Goal: Information Seeking & Learning: Find contact information

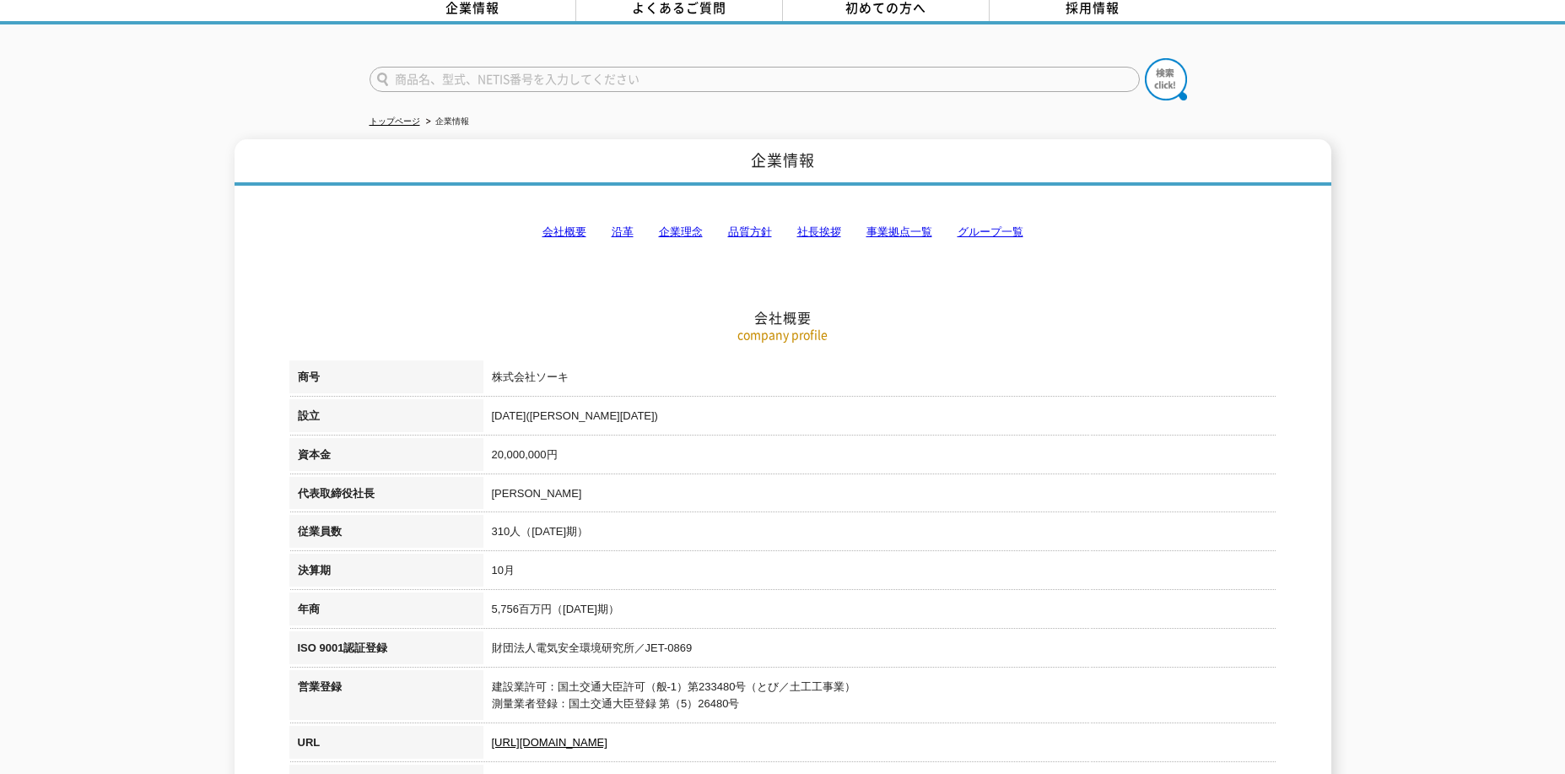
scroll to position [84, 0]
click at [897, 225] on link "事業拠点一覧" at bounding box center [900, 231] width 66 height 13
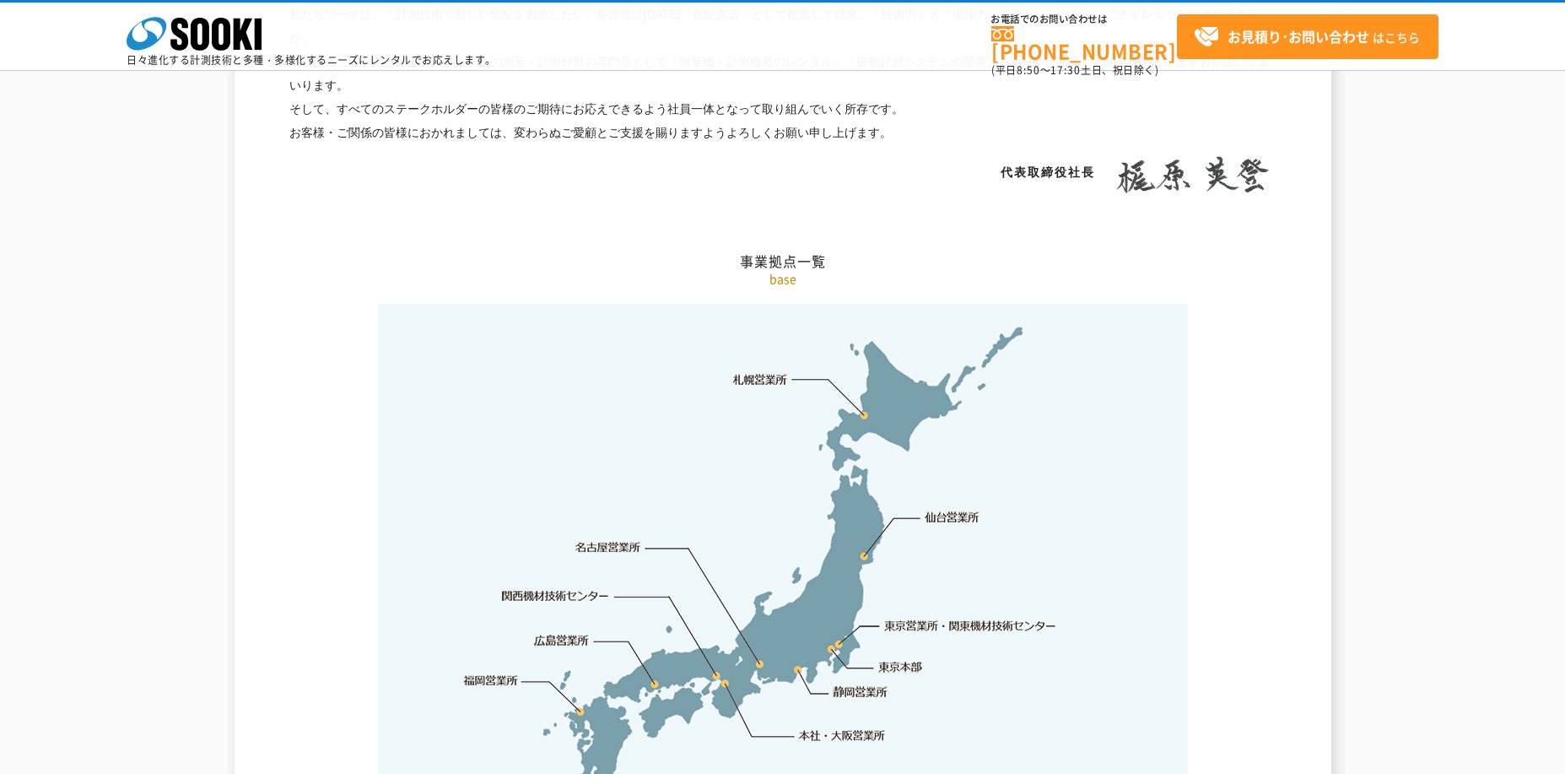
scroll to position [3389, 0]
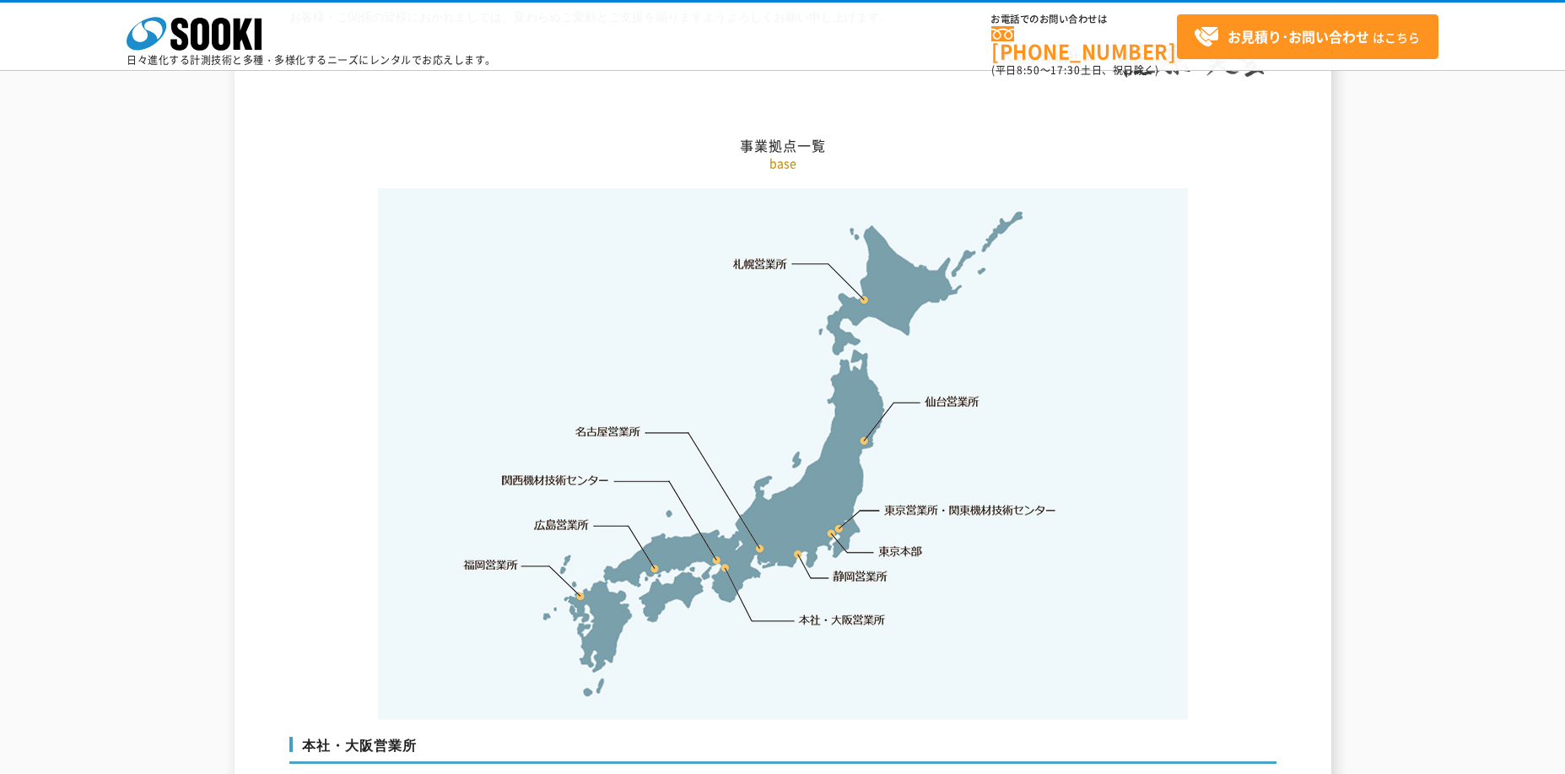
click at [619, 424] on link "名古屋営業所" at bounding box center [609, 432] width 66 height 17
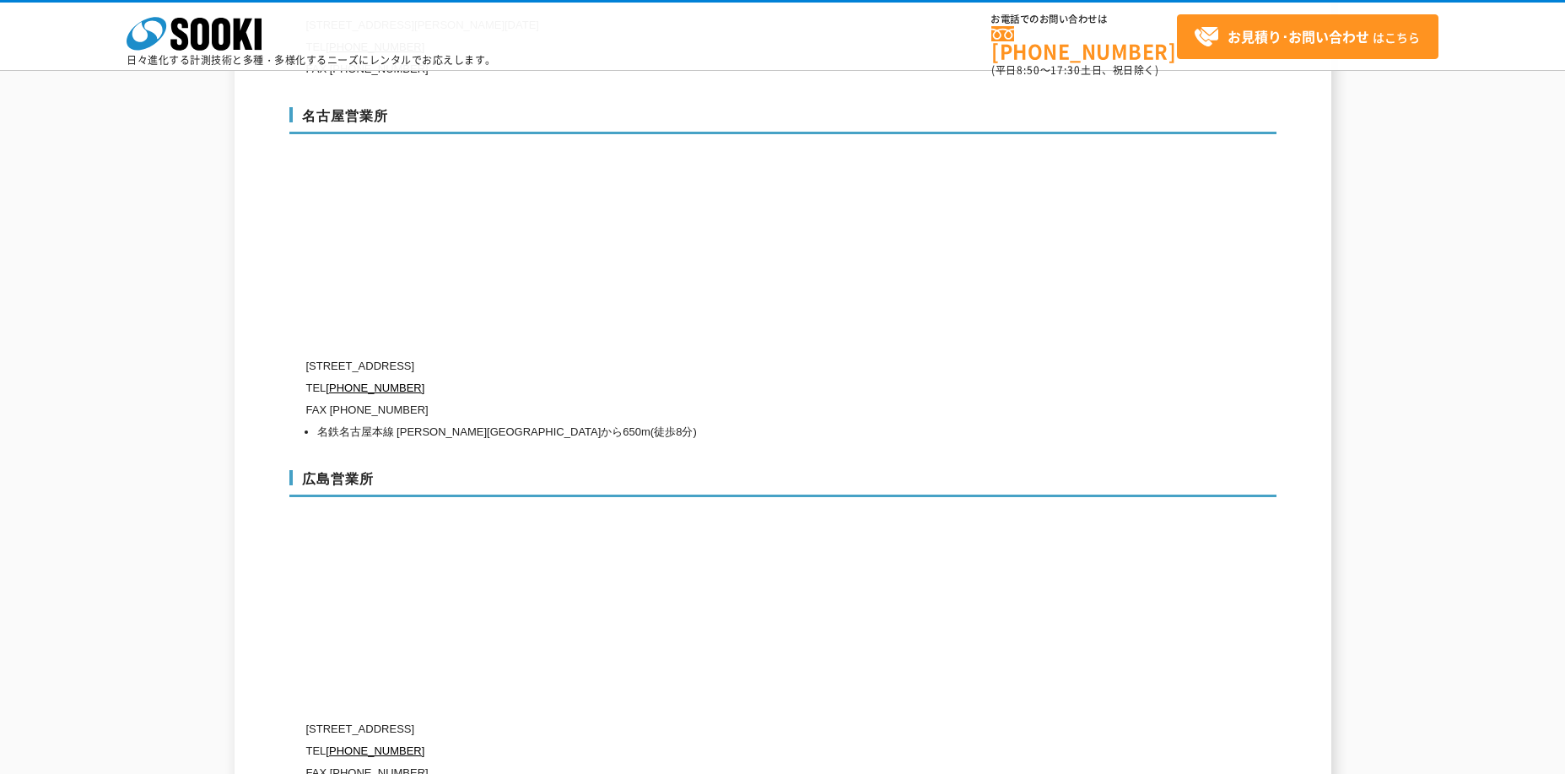
scroll to position [5913, 0]
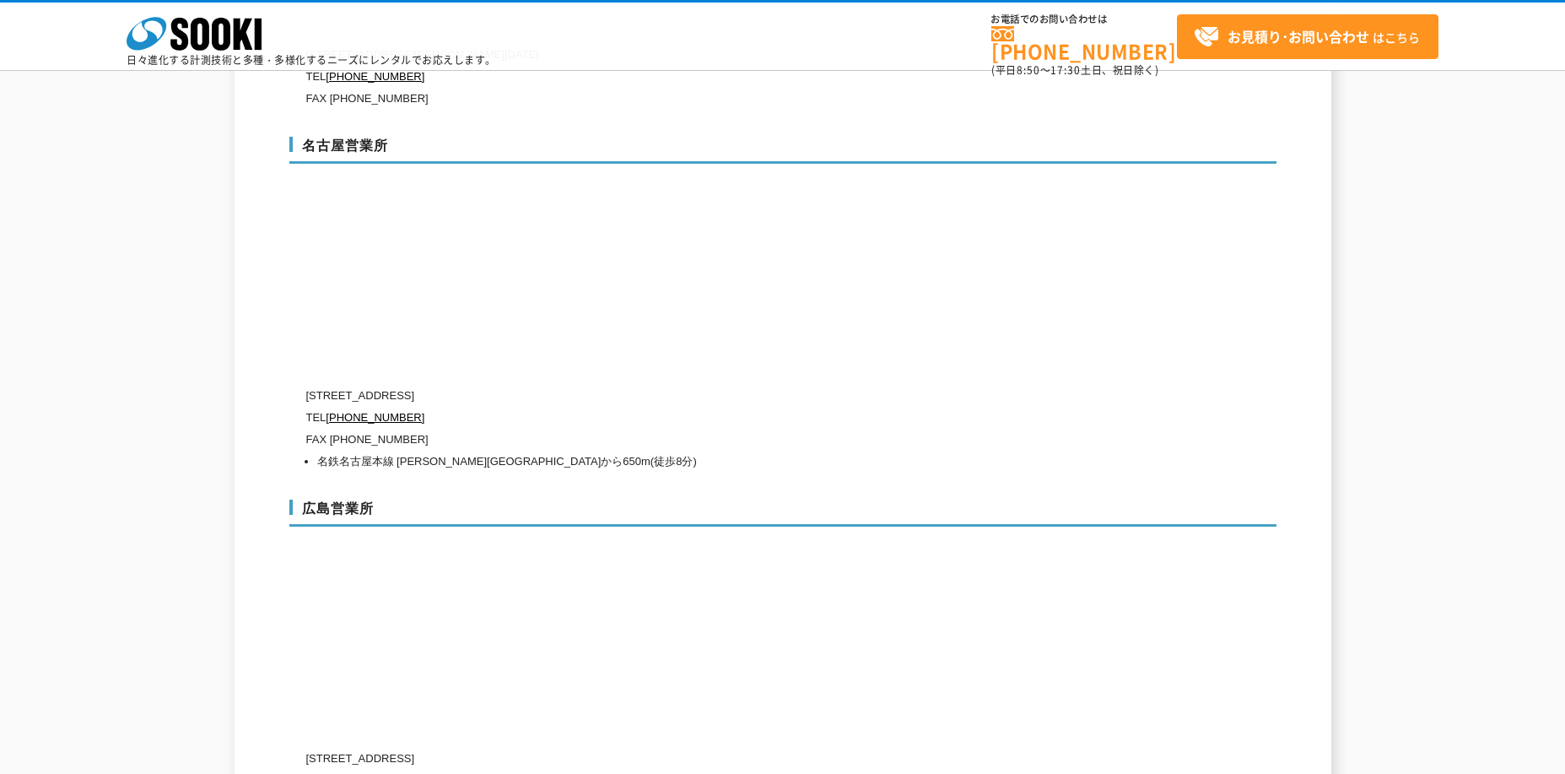
drag, startPoint x: 377, startPoint y: 360, endPoint x: 533, endPoint y: 360, distance: 156.1
click at [533, 385] on p "〒451-0052 愛知県名古屋市西区栄生1-18-2 ドゥ・ミールドゥ1階" at bounding box center [711, 396] width 810 height 22
copy p "愛知県名古屋市西区栄生1-18-2"
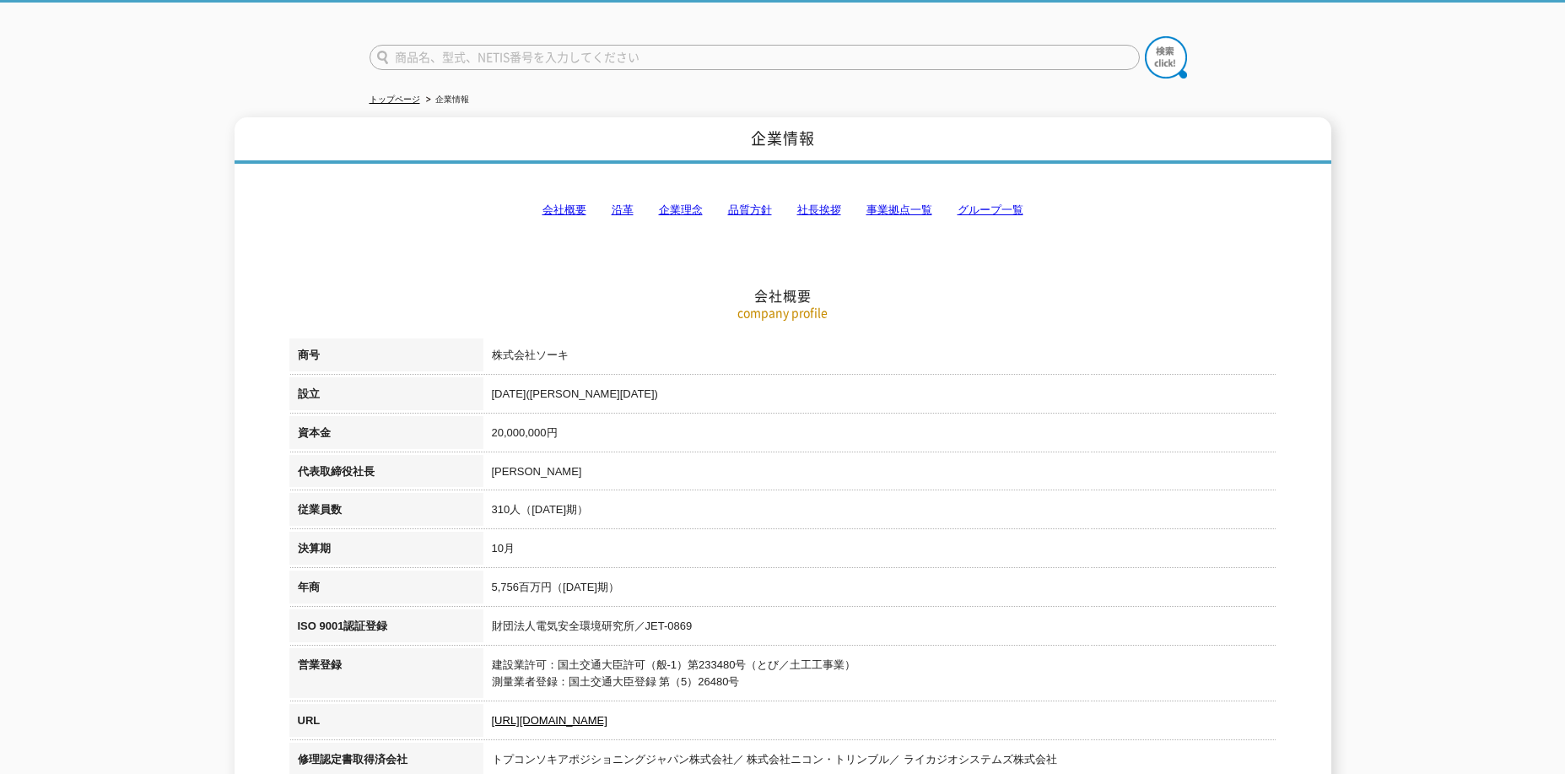
scroll to position [0, 0]
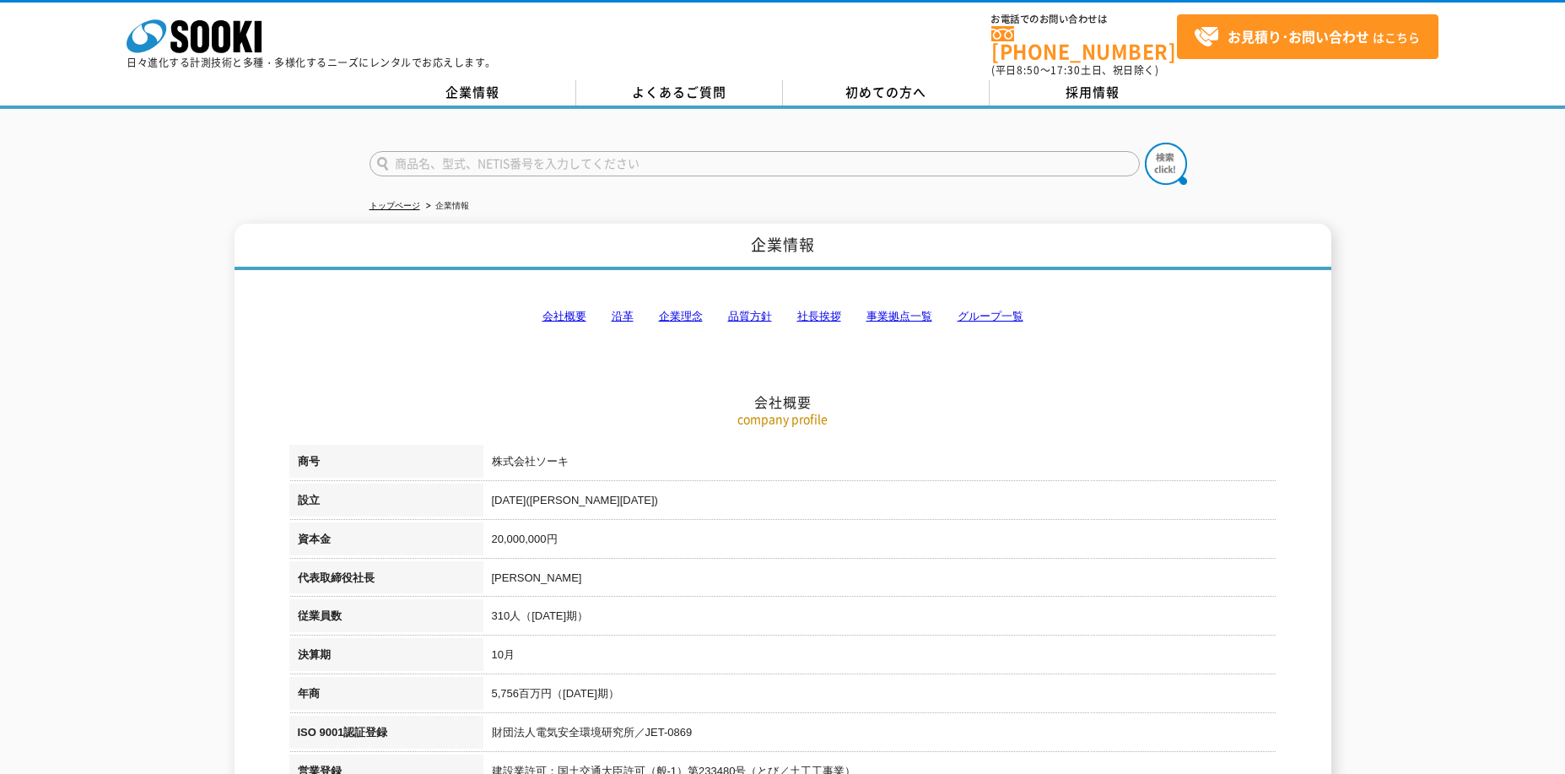
click at [814, 310] on link "社長挨拶" at bounding box center [819, 316] width 44 height 13
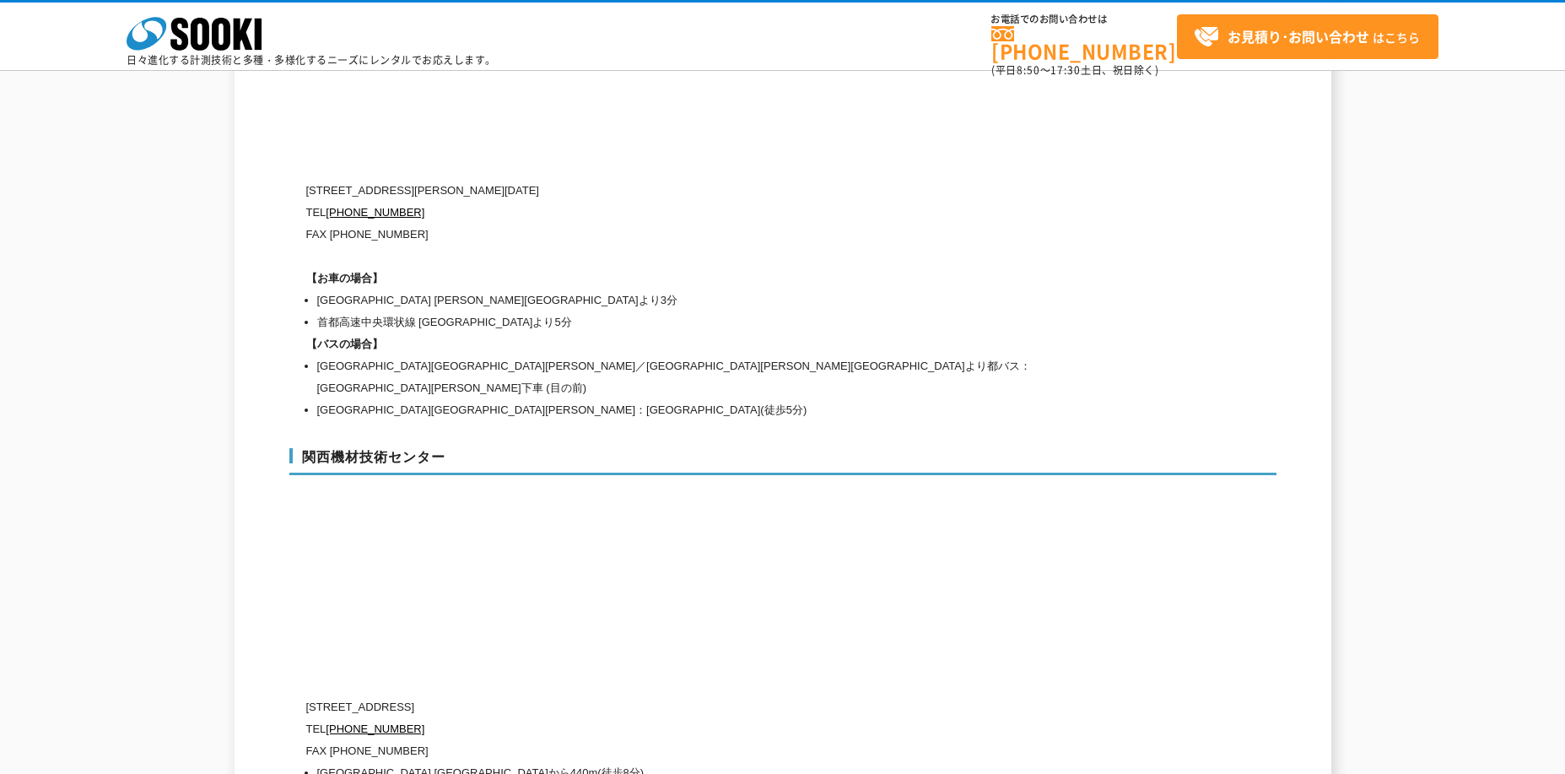
scroll to position [7578, 0]
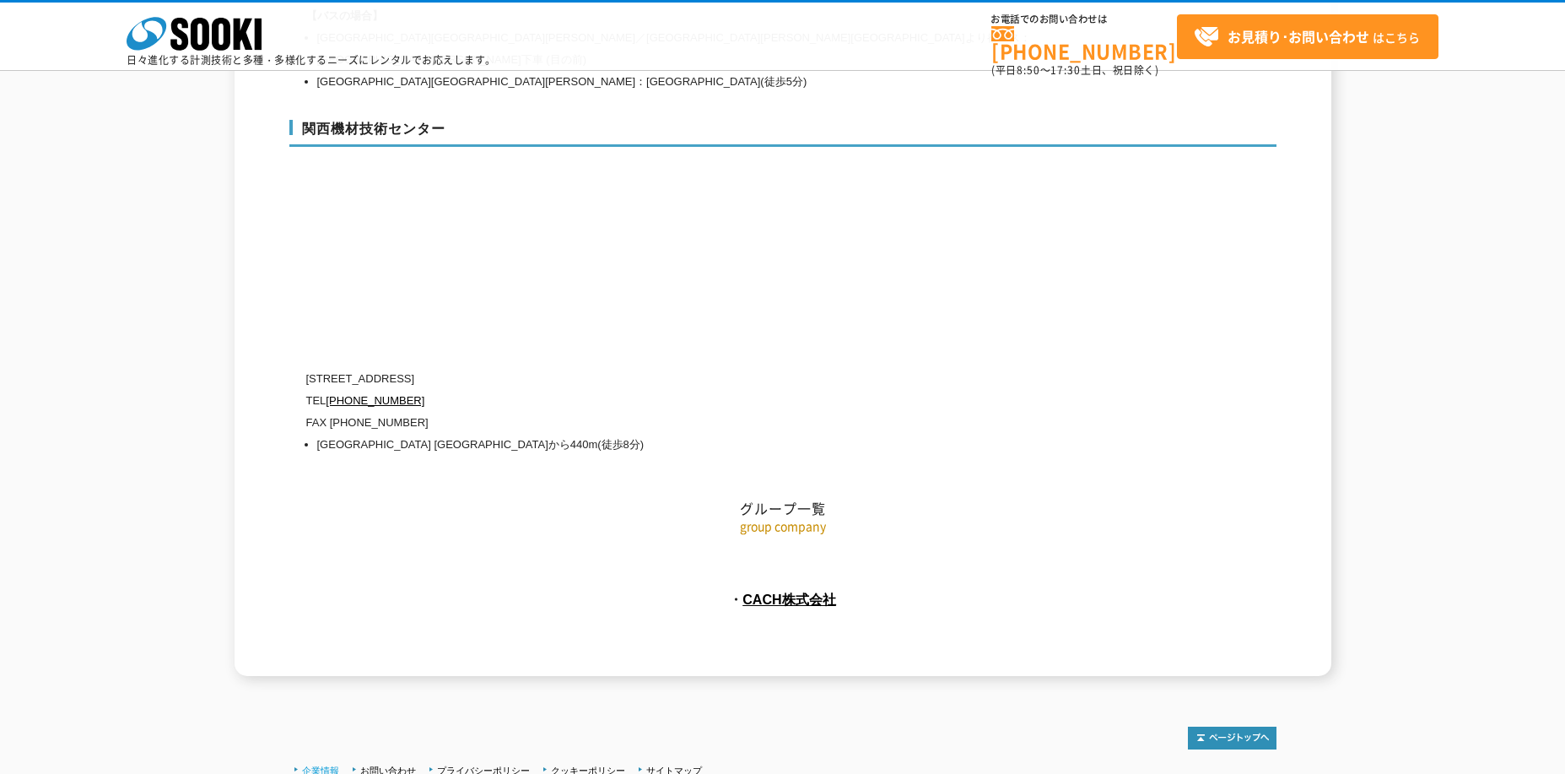
click at [331, 765] on link "企業情報" at bounding box center [320, 770] width 37 height 10
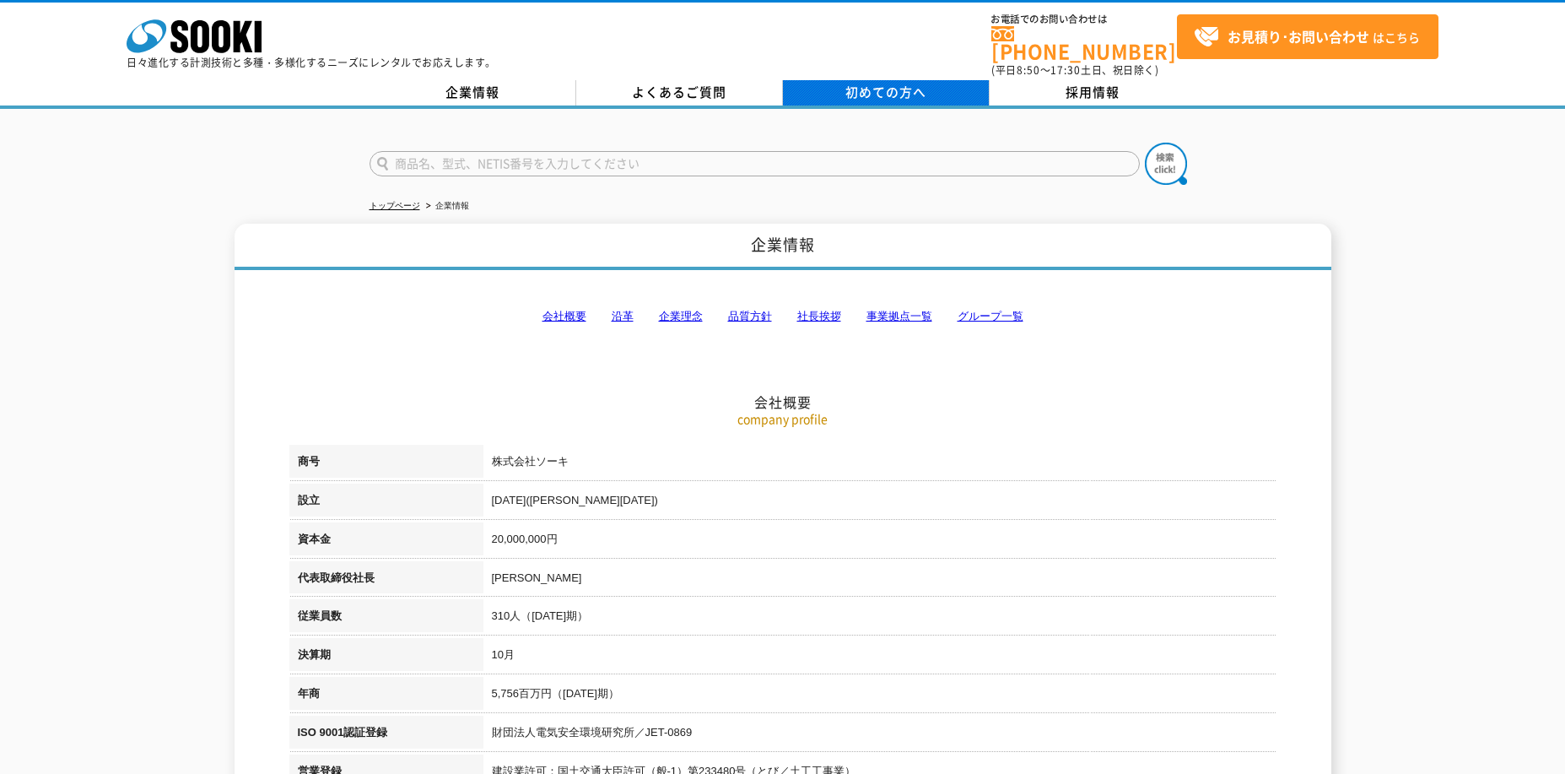
click at [846, 83] on span "初めての方へ" at bounding box center [886, 92] width 81 height 19
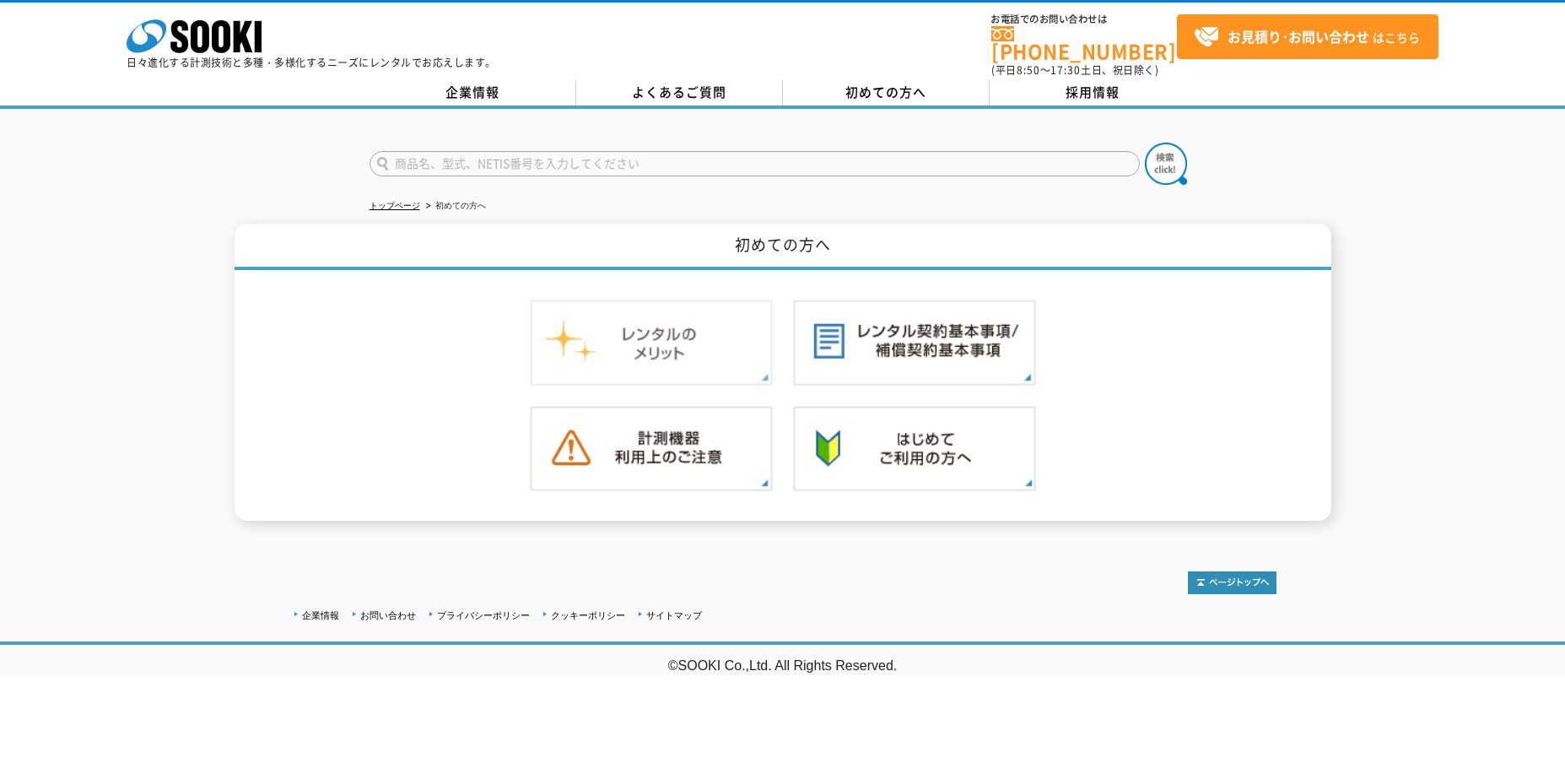
click at [599, 325] on img at bounding box center [651, 343] width 243 height 86
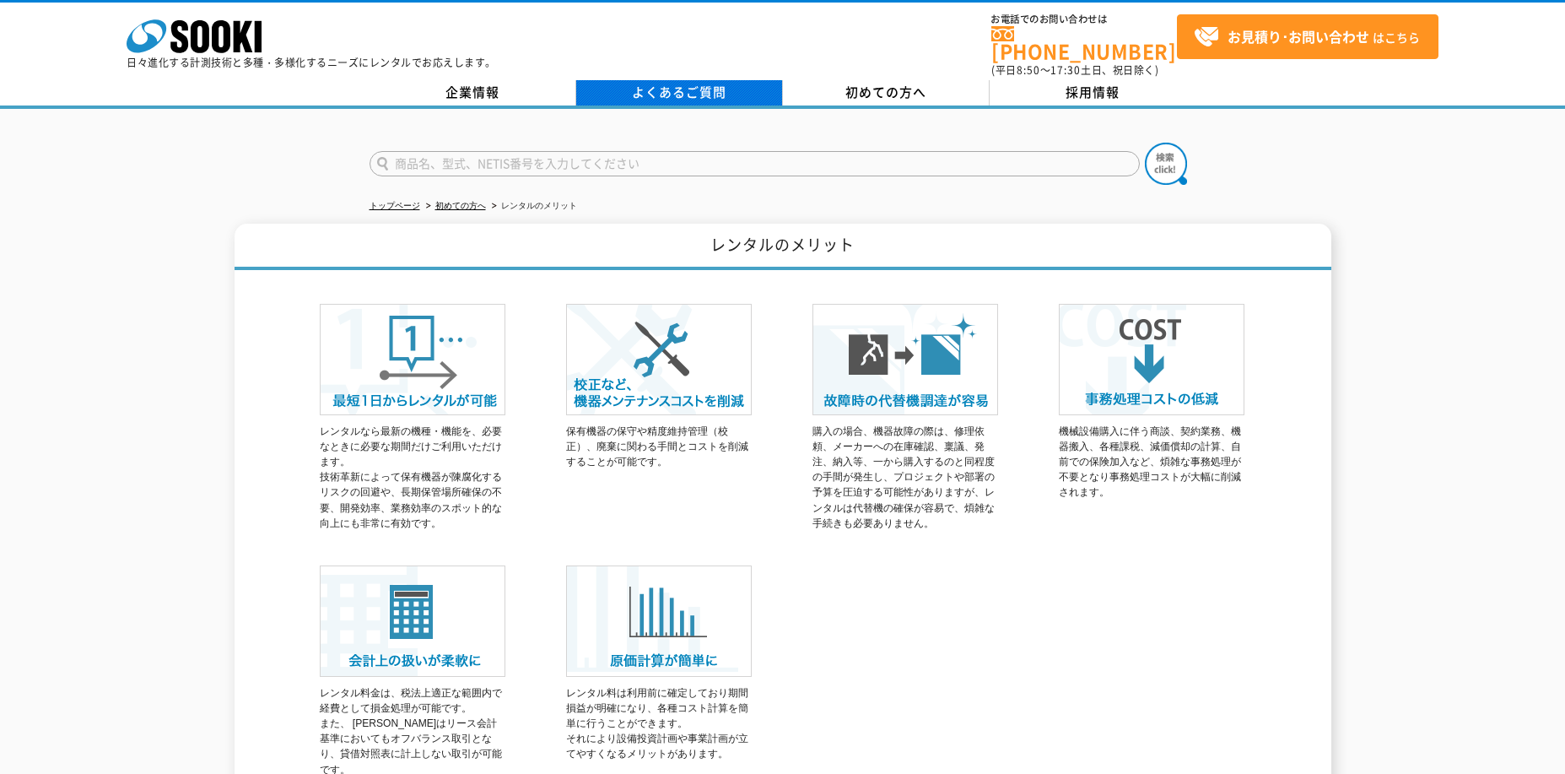
click at [644, 80] on link "よくあるご質問" at bounding box center [679, 92] width 207 height 25
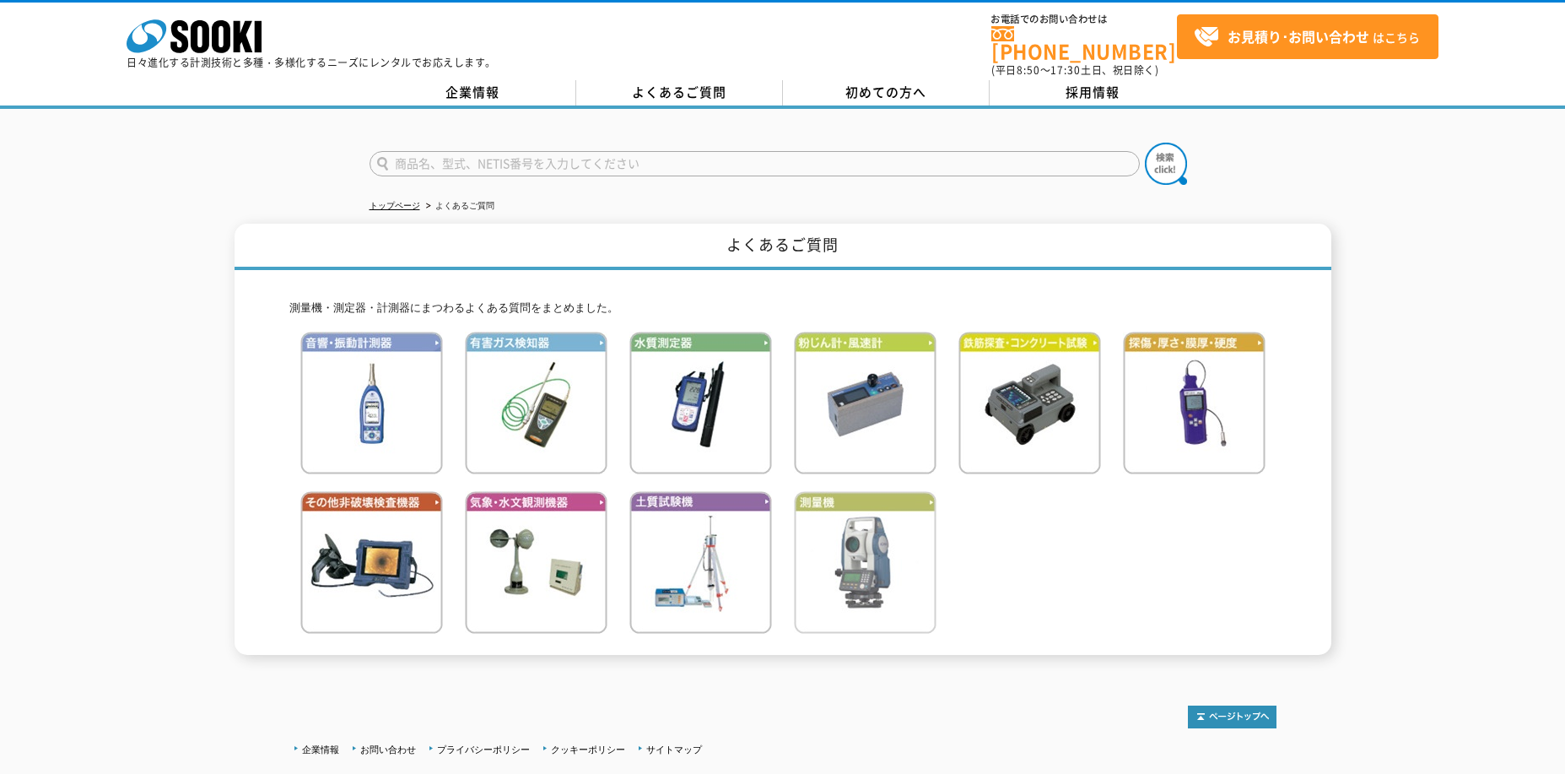
click at [831, 494] on img at bounding box center [865, 562] width 143 height 143
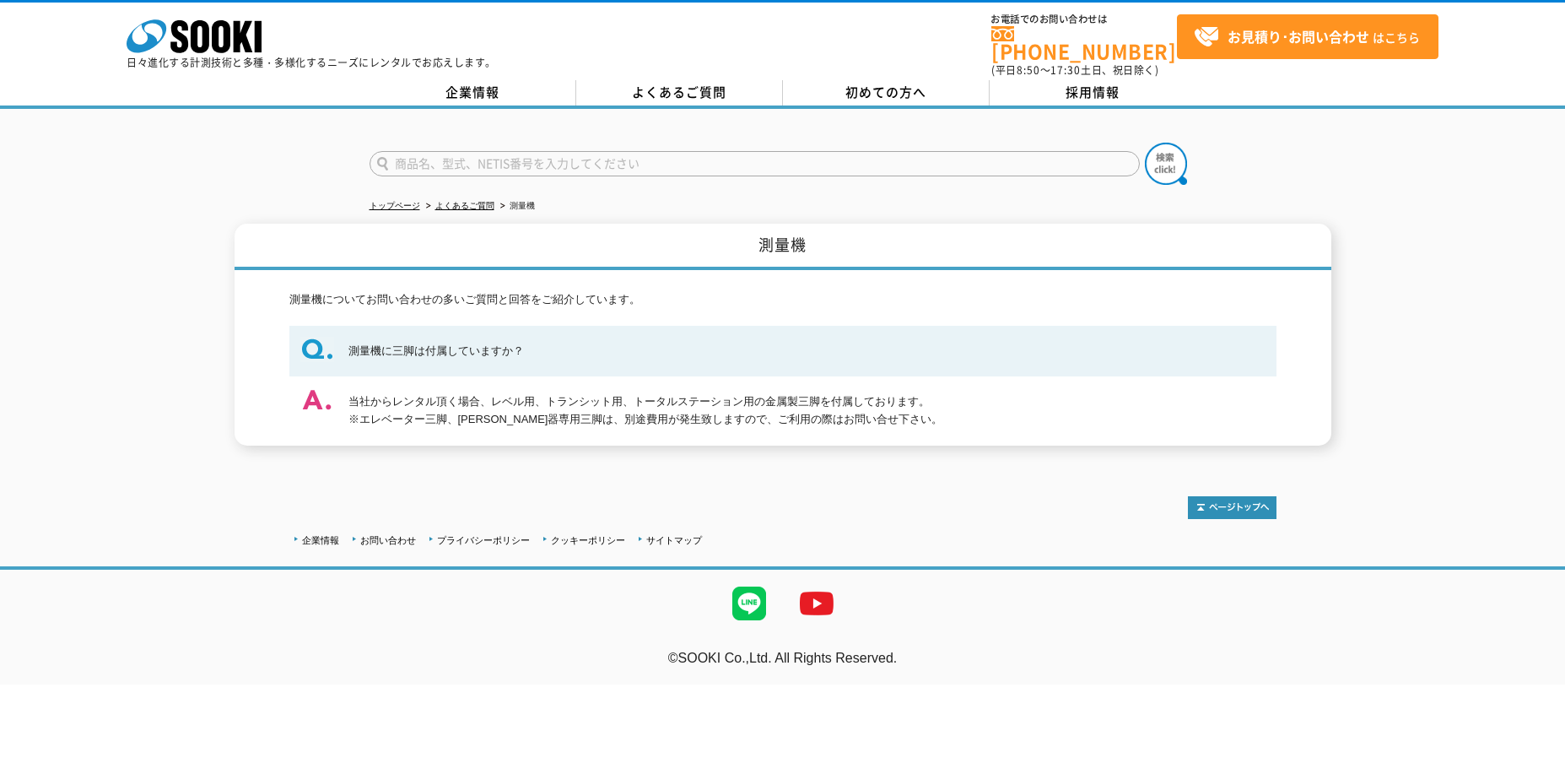
click at [220, 57] on p "日々進化する計測技術と多種・多様化するニーズにレンタルでお応えします。" at bounding box center [312, 62] width 370 height 10
click at [223, 32] on icon "株式会社 ソーキ" at bounding box center [194, 36] width 135 height 34
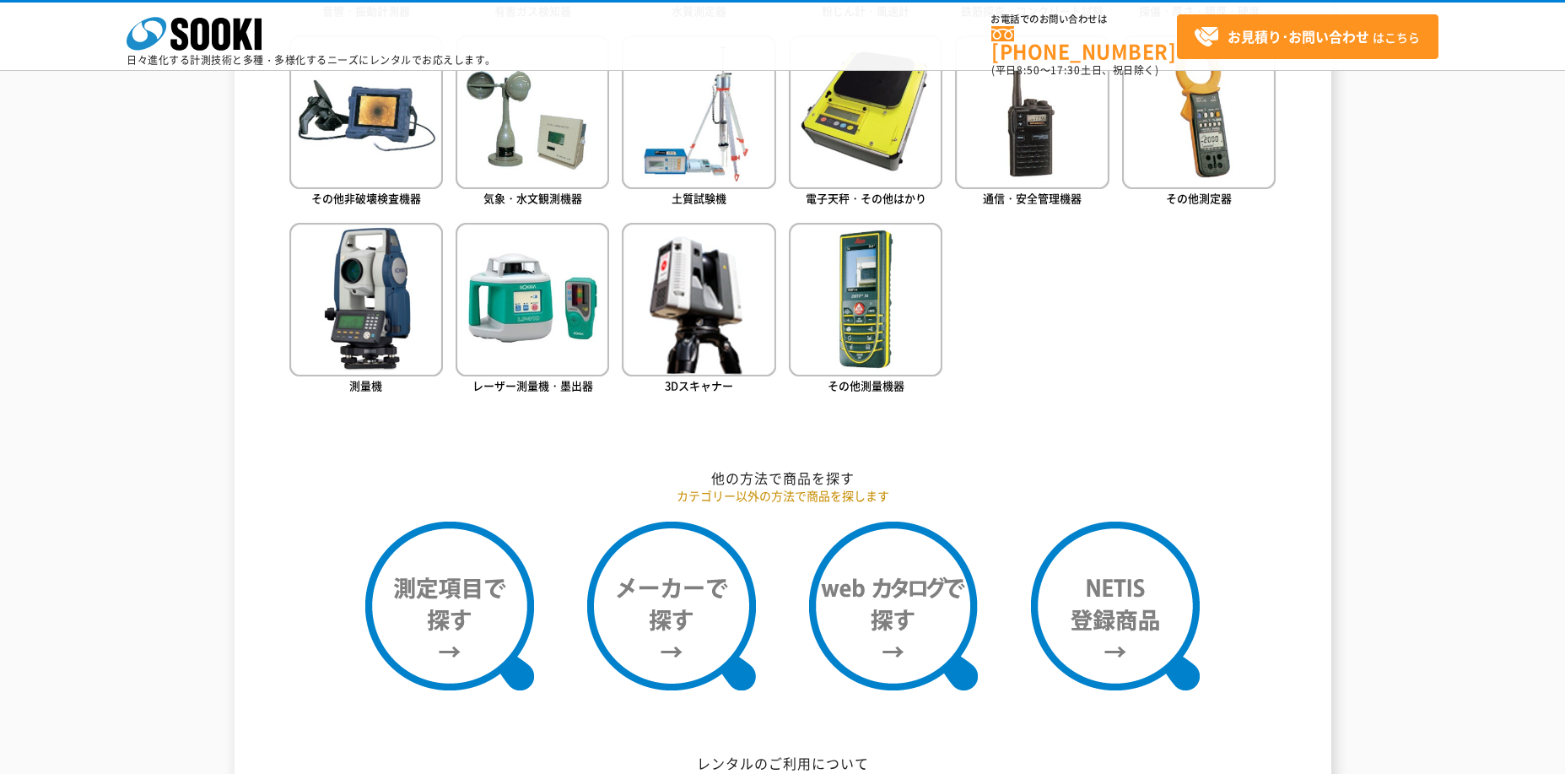
scroll to position [1017, 0]
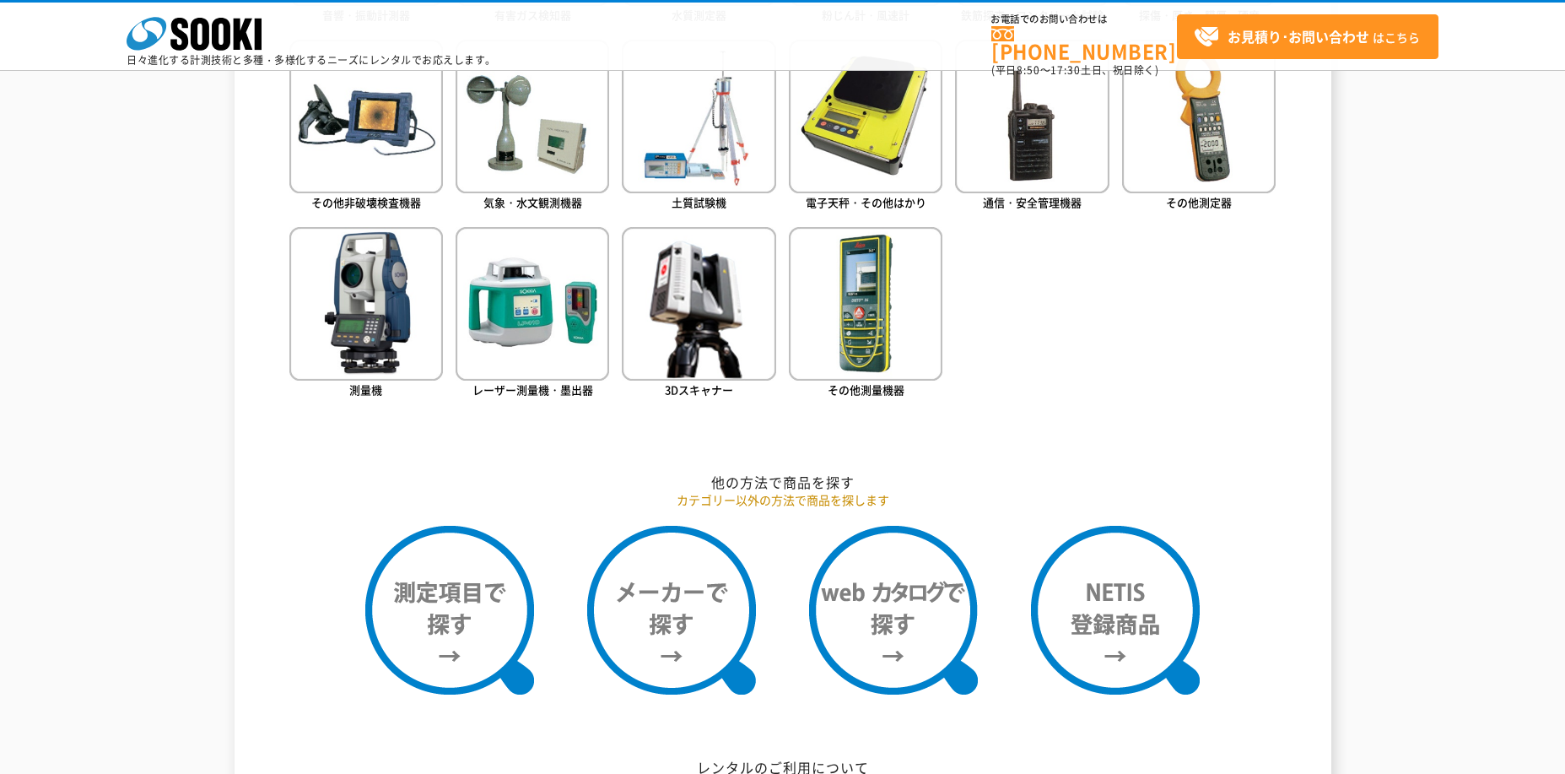
drag, startPoint x: 673, startPoint y: 0, endPoint x: 134, endPoint y: 311, distance: 622.0
click at [133, 311] on div "測量機・測定器・計測器 レンタル商品を探す レンタル商品カテゴリーから探す 商品カテゴリーから商品を探します 音響・振動計測器 有害ガス検知器 水質測定器 粉…" at bounding box center [782, 583] width 1565 height 1711
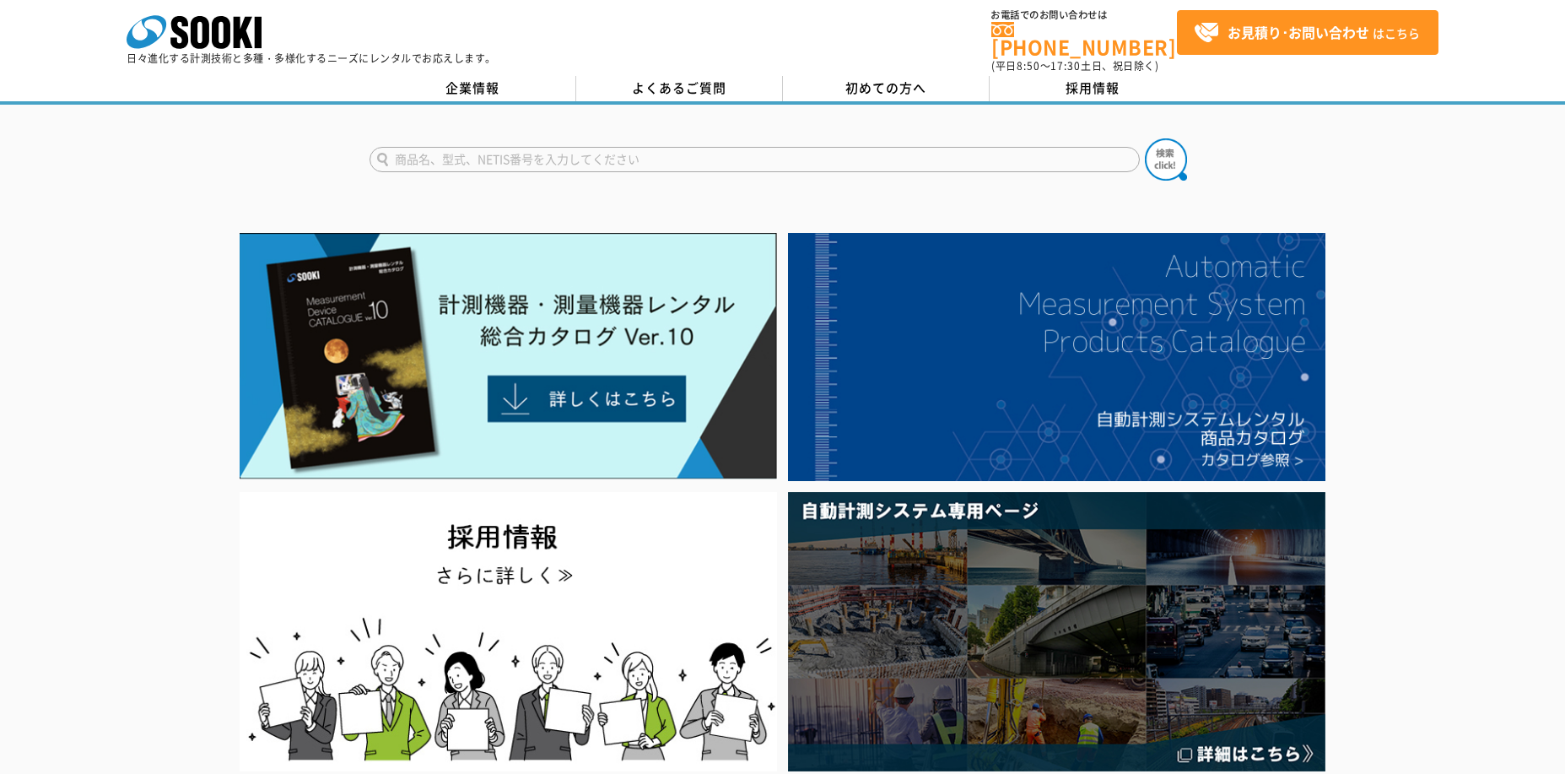
scroll to position [0, 0]
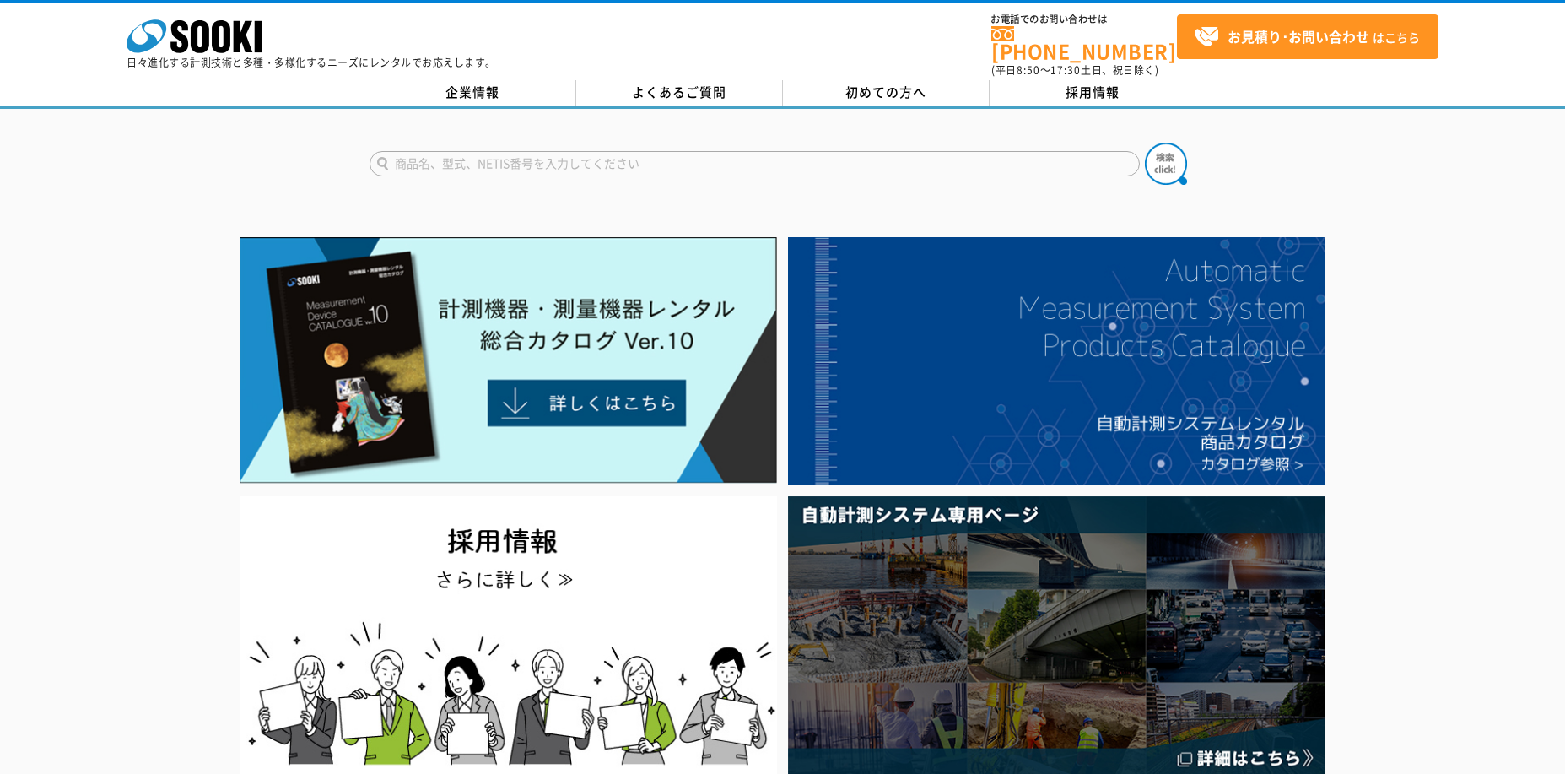
click at [1403, 297] on div at bounding box center [782, 505] width 1565 height 549
